Goal: Navigation & Orientation: Find specific page/section

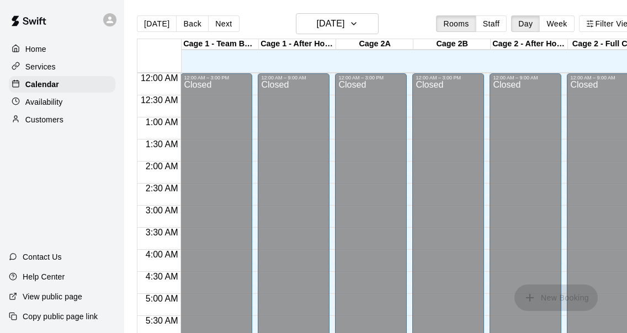
scroll to position [452, 0]
